Goal: Task Accomplishment & Management: Manage account settings

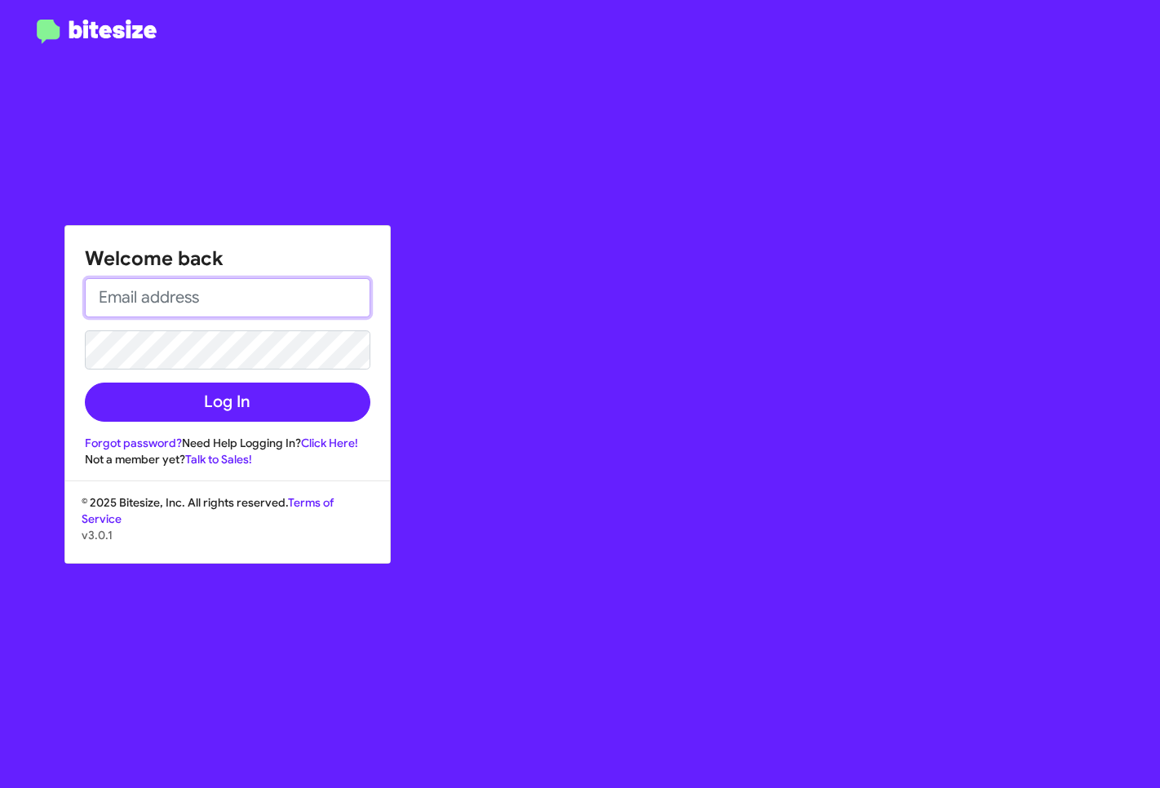
type input "[EMAIL_ADDRESS][DOMAIN_NAME]"
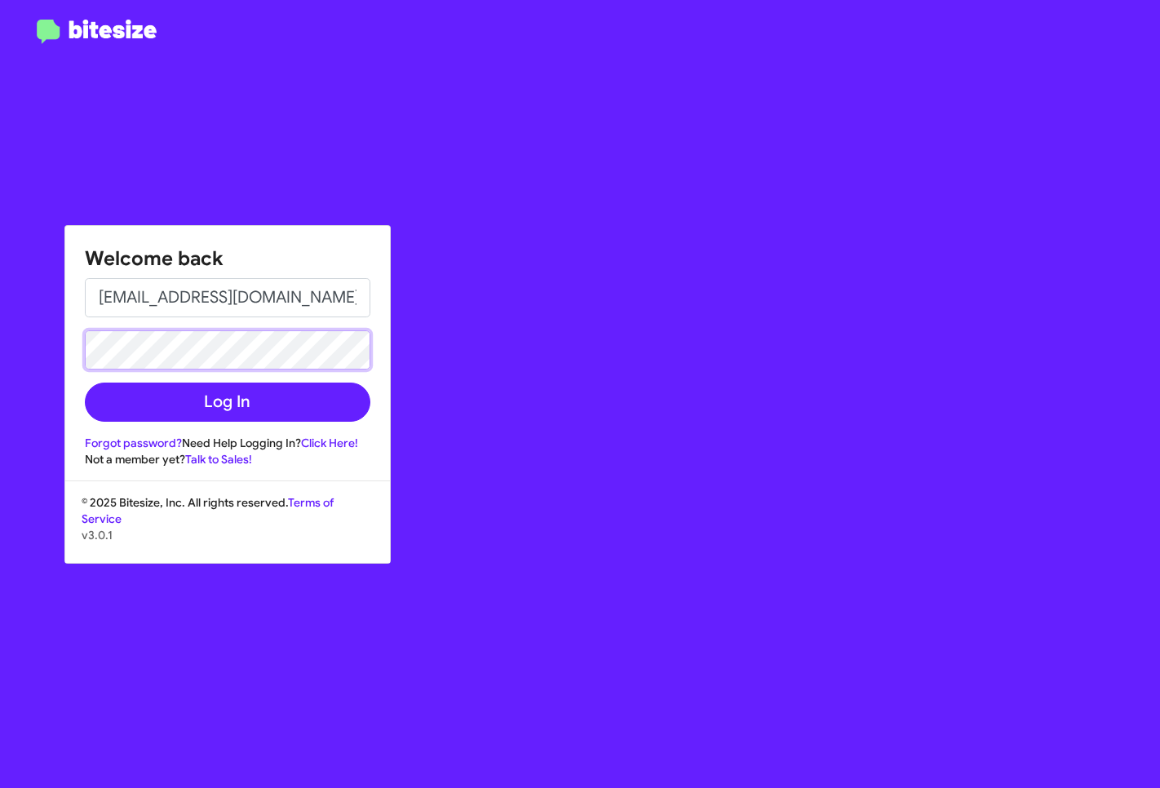
click at [227, 402] on button "Log In" at bounding box center [228, 402] width 286 height 39
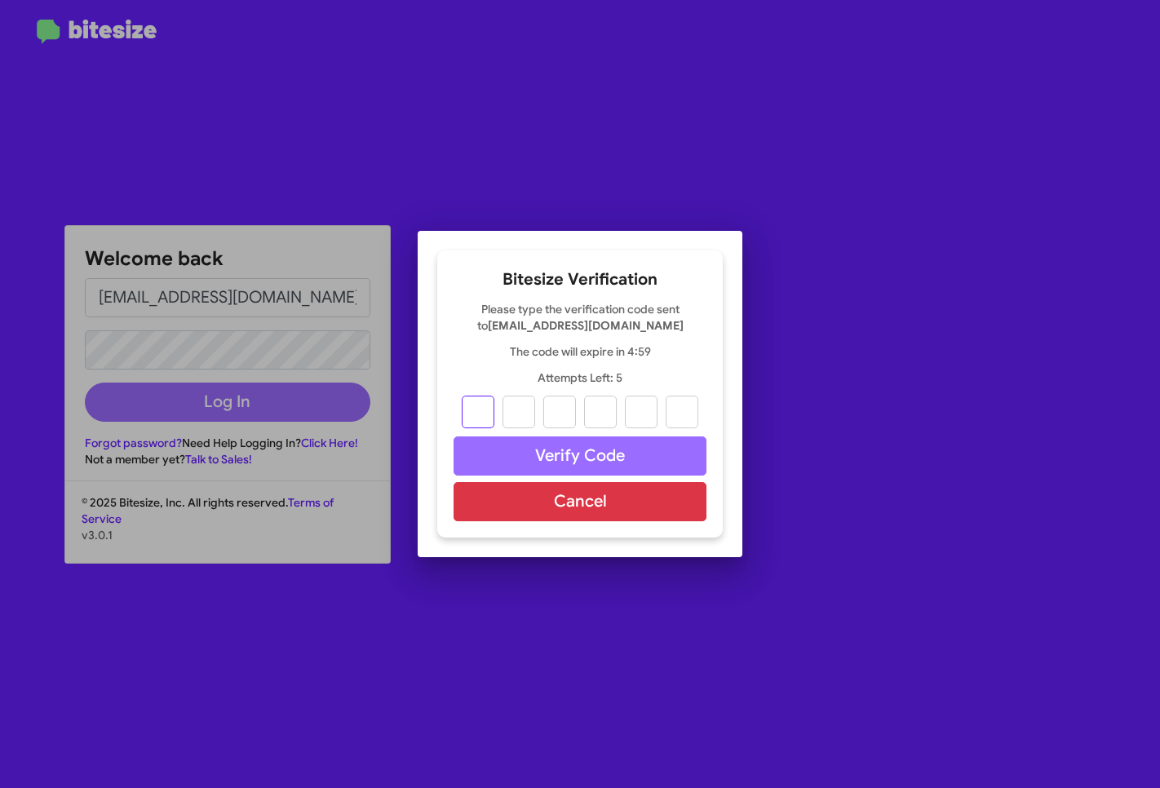
click at [487, 414] on input "text" at bounding box center [478, 412] width 33 height 33
paste input "4"
type input "5"
type input "3"
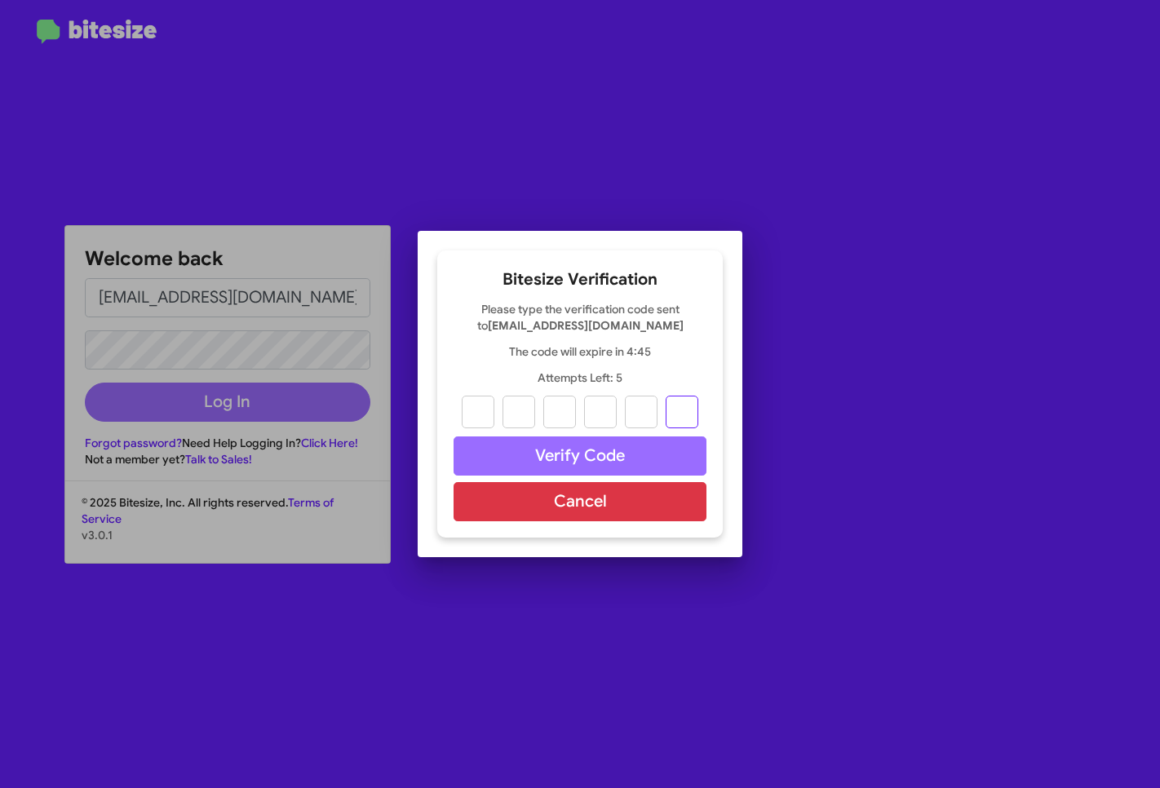
type input "8"
type input "6"
type input "4"
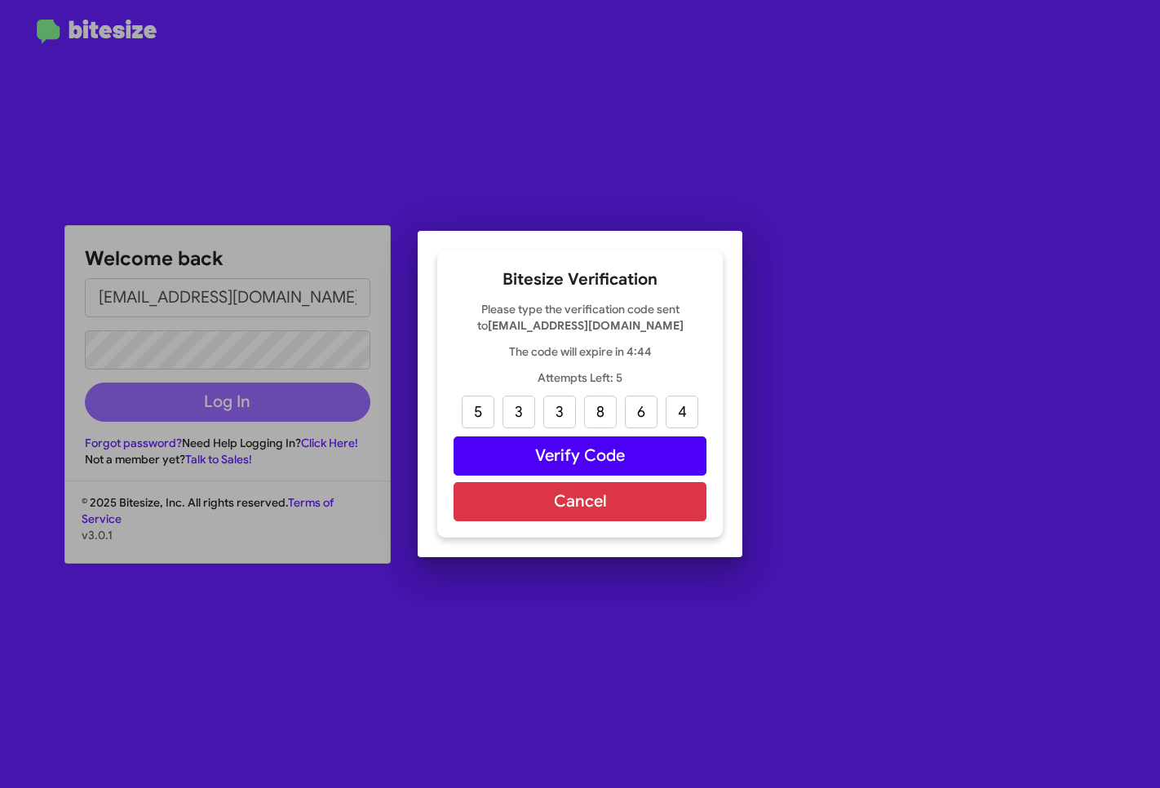
click at [578, 457] on button "Verify Code" at bounding box center [580, 456] width 253 height 39
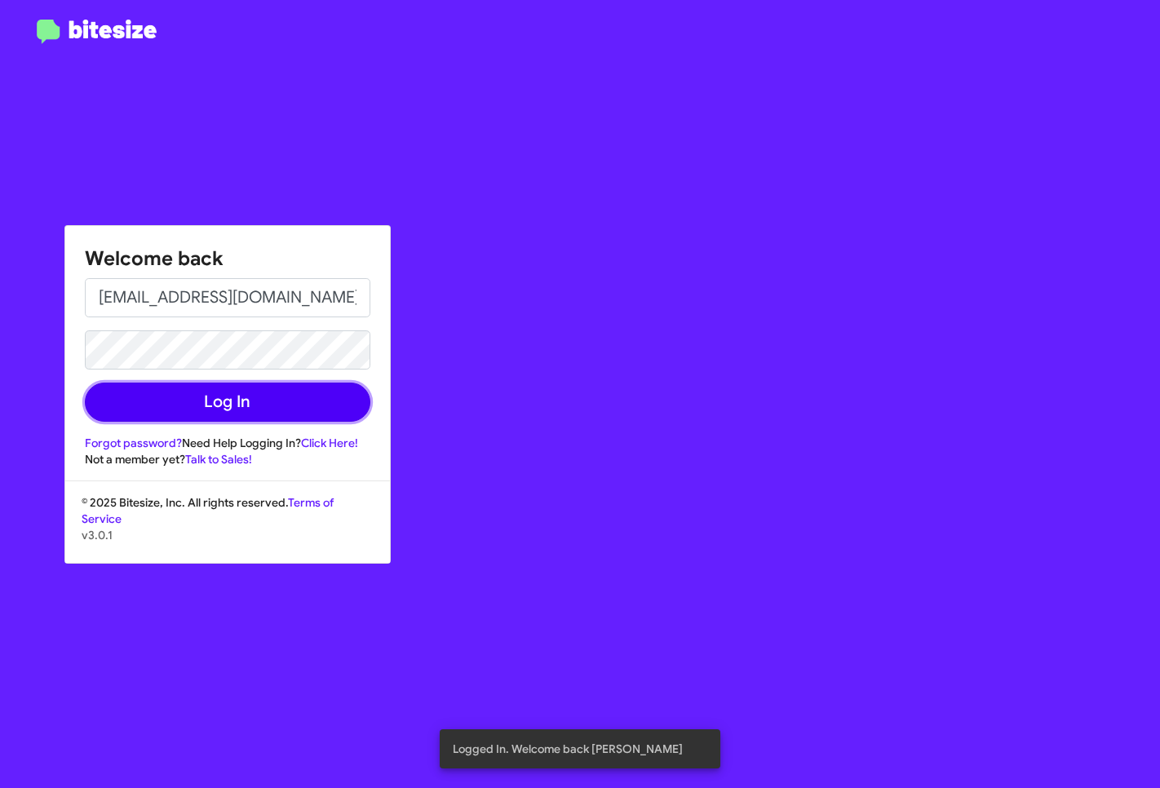
click at [260, 401] on button "Log In" at bounding box center [228, 402] width 286 height 39
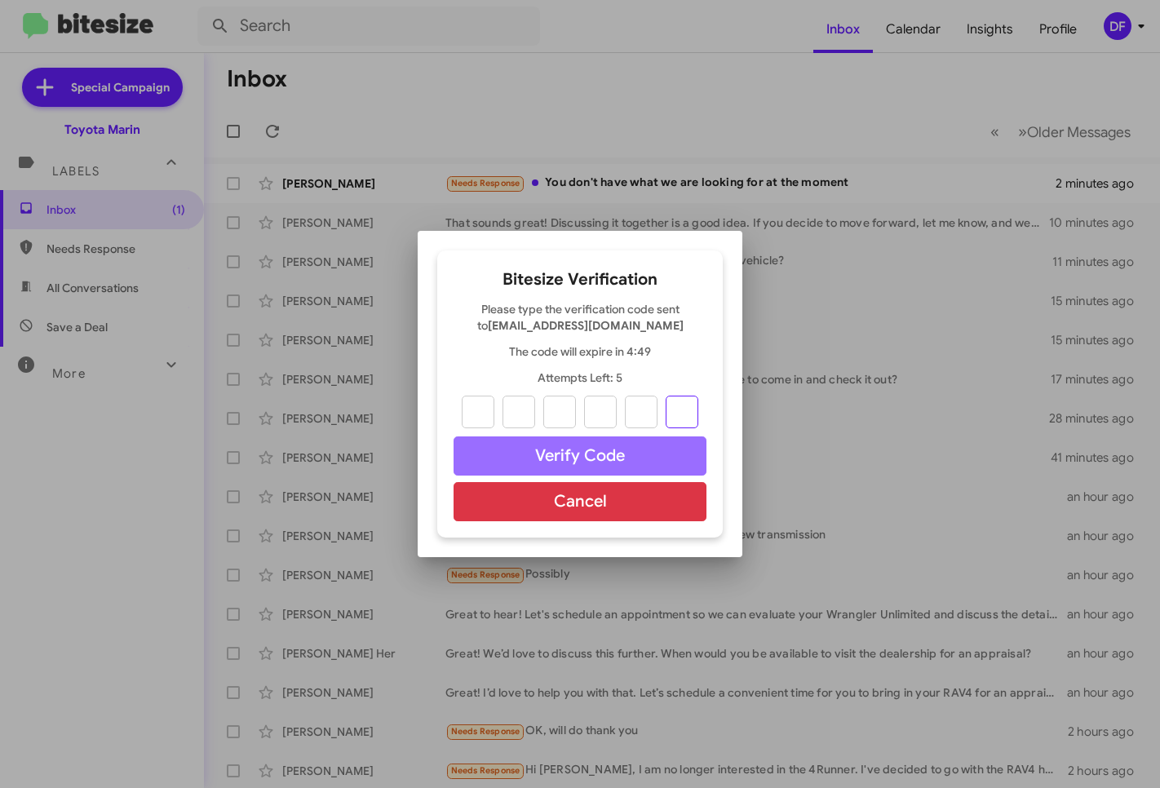
paste input "2"
type input "0"
type input "1"
type input "2"
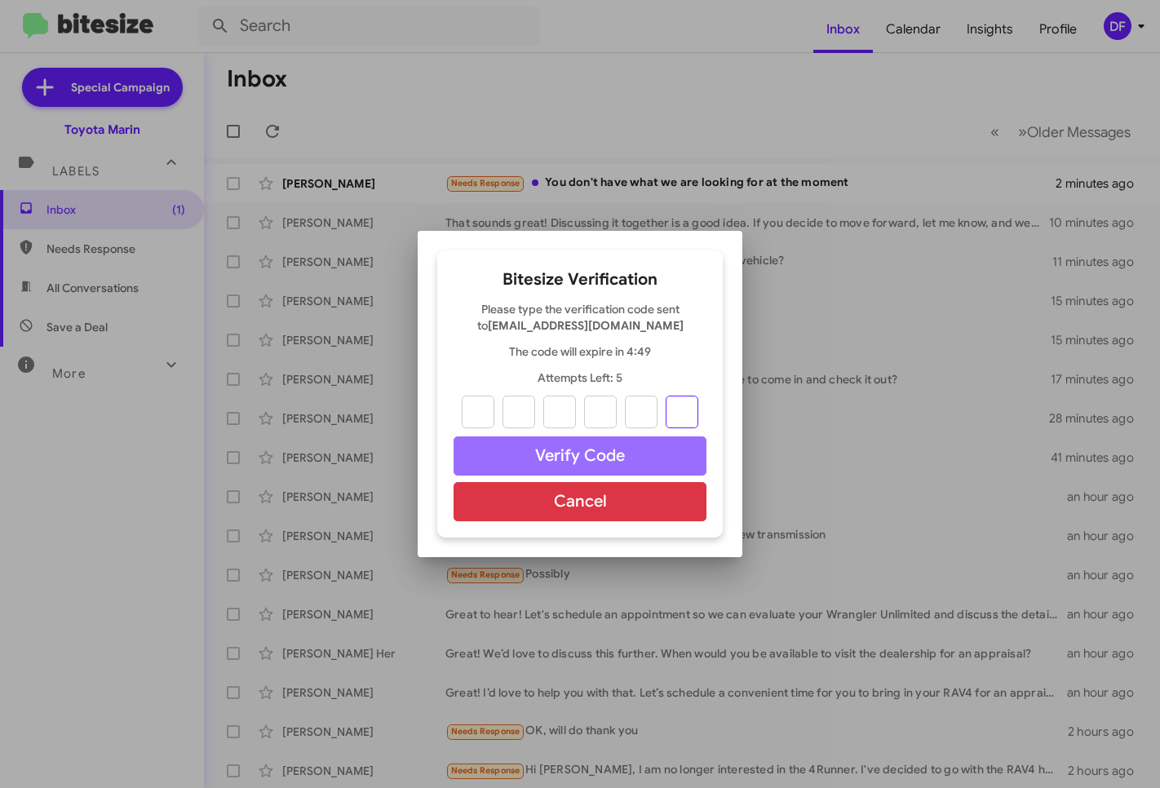
type input "4"
type input "2"
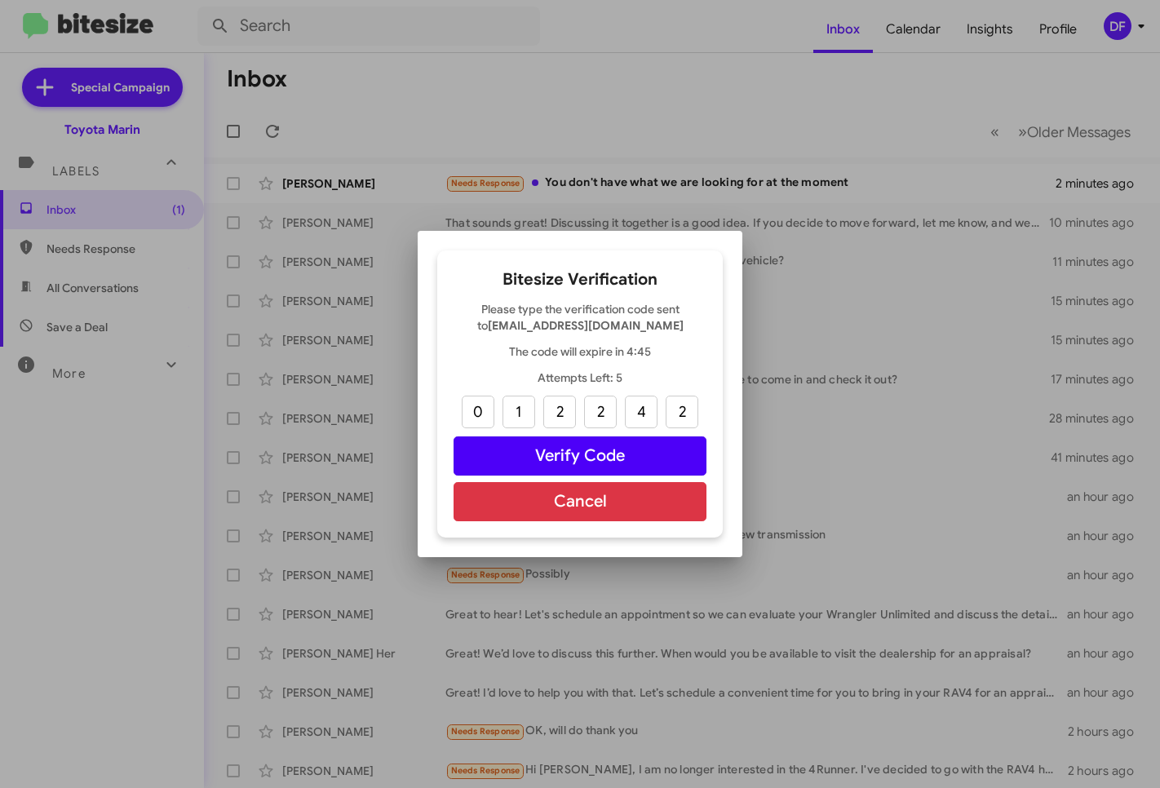
click at [592, 452] on button "Verify Code" at bounding box center [580, 456] width 253 height 39
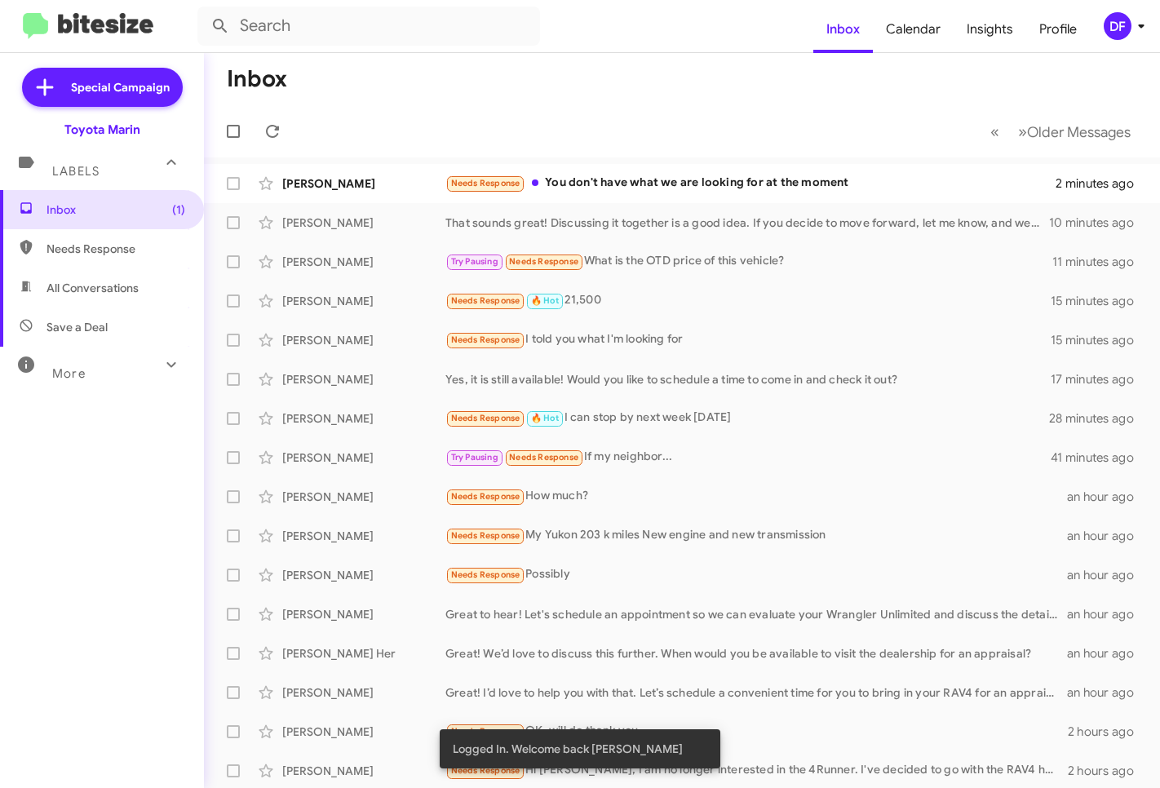
click at [1133, 0] on mat-toolbar "Inbox Calendar Insights Profile DF" at bounding box center [580, 26] width 1160 height 52
